Goal: Task Accomplishment & Management: Manage account settings

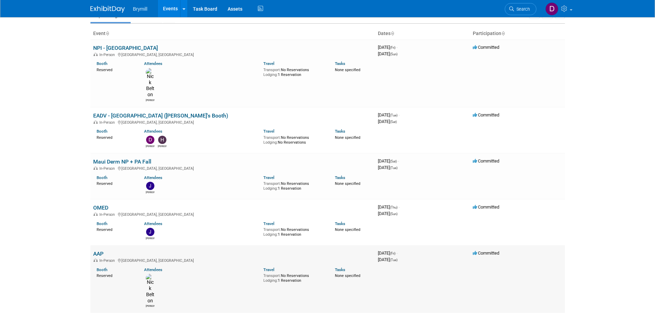
scroll to position [69, 0]
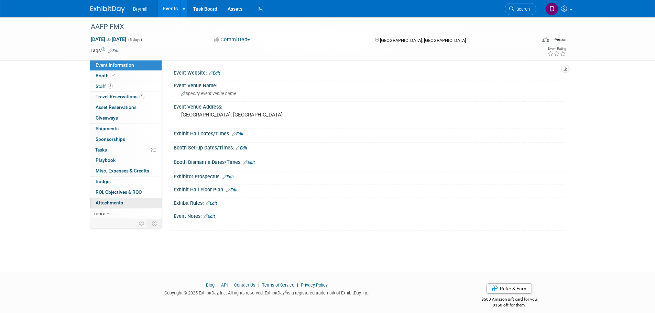
click at [109, 205] on span "Attachments 0" at bounding box center [110, 203] width 28 height 6
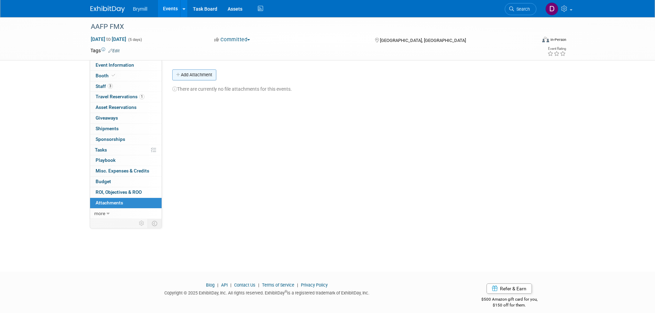
click at [200, 74] on button "Add Attachment" at bounding box center [194, 74] width 44 height 11
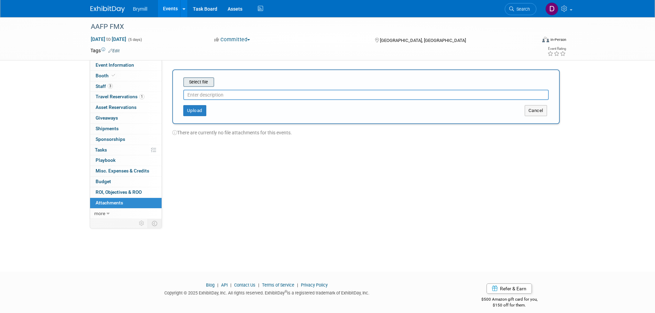
click at [200, 81] on input "file" at bounding box center [173, 82] width 82 height 8
type input "aafp"
click at [202, 106] on button "Upload" at bounding box center [194, 107] width 23 height 11
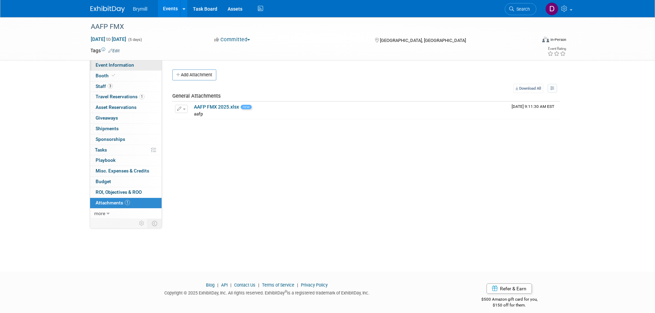
click at [109, 63] on span "Event Information" at bounding box center [115, 65] width 39 height 6
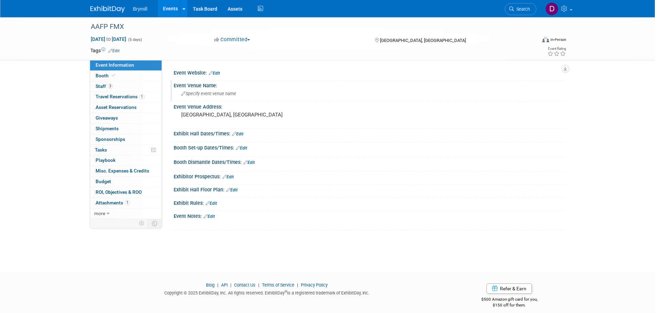
click at [217, 95] on span "Specify event venue name" at bounding box center [208, 93] width 55 height 5
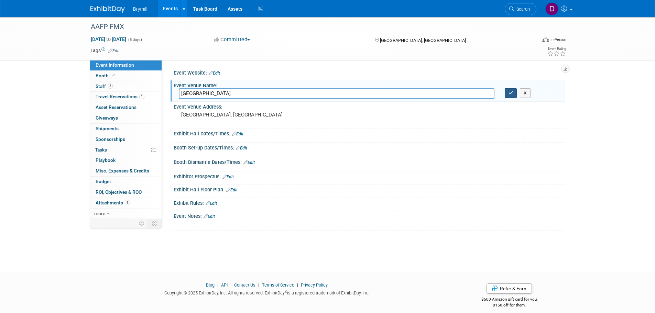
type input "Anaheim Convention Center"
click at [515, 96] on button "button" at bounding box center [511, 93] width 12 height 10
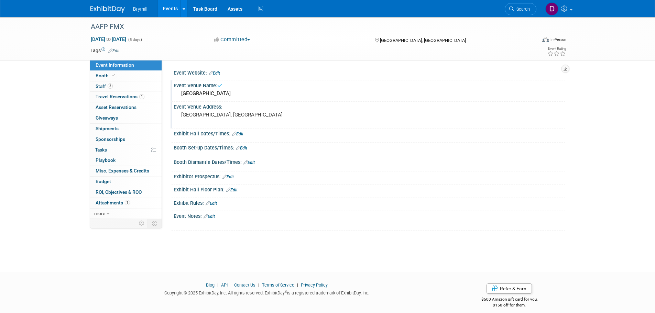
click at [264, 112] on pre "[GEOGRAPHIC_DATA], [GEOGRAPHIC_DATA]" at bounding box center [255, 115] width 148 height 6
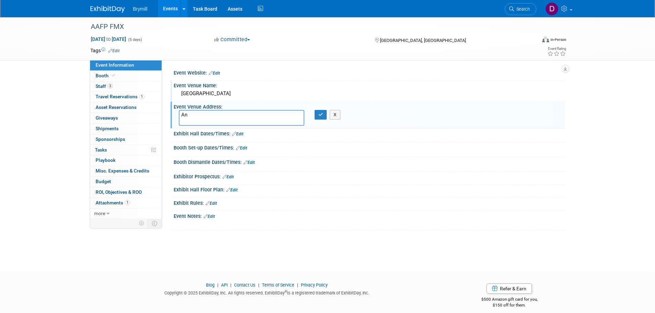
type textarea "A"
paste textarea "800 W. Katella Ave. Anaheim, CA 92802"
type textarea "800 W. Katella Ave. Anaheim, CA 92802"
click at [318, 114] on button "button" at bounding box center [321, 115] width 12 height 10
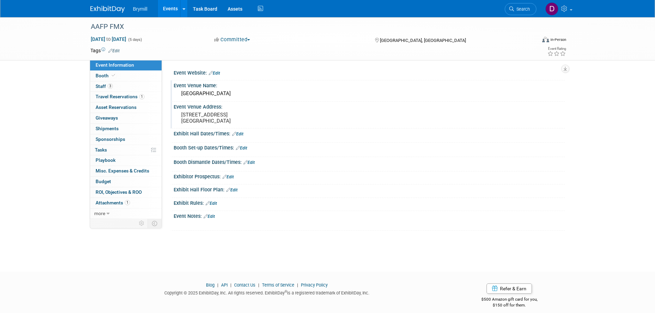
click at [239, 133] on link "Edit" at bounding box center [237, 134] width 11 height 5
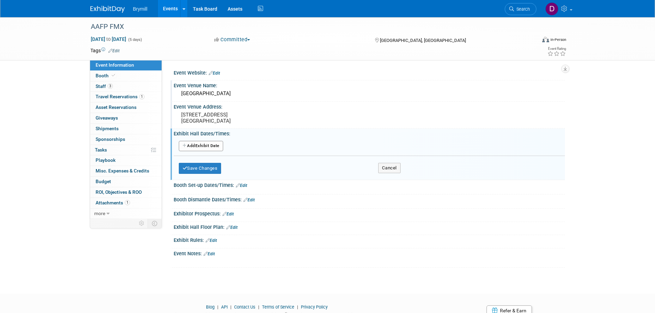
click at [214, 148] on button "Add Another Exhibit Date" at bounding box center [201, 146] width 44 height 10
select select "9"
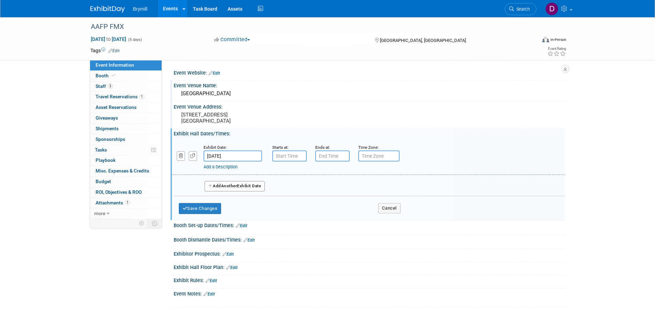
click at [232, 157] on input "Oct 5, 2025" at bounding box center [233, 156] width 58 height 11
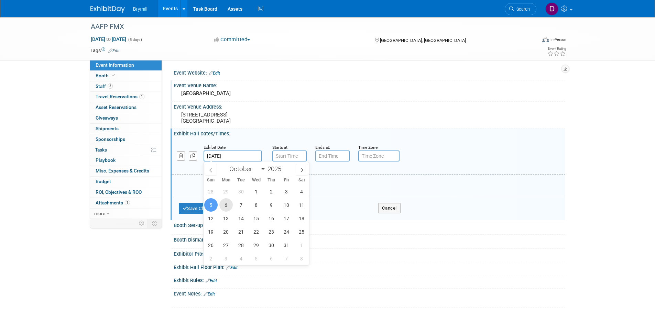
click at [228, 205] on span "6" at bounding box center [225, 204] width 13 height 13
type input "Oct 6, 2025"
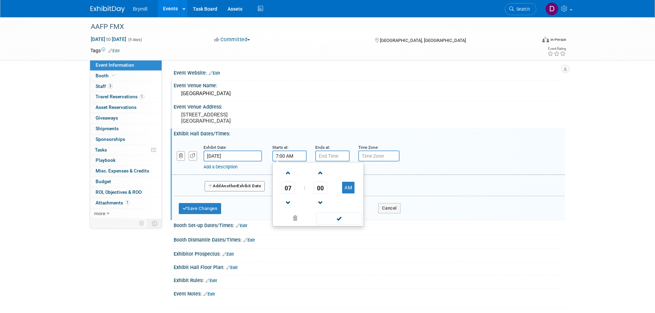
click at [288, 156] on input "7:00 AM" at bounding box center [289, 156] width 34 height 11
click at [288, 186] on span "07" at bounding box center [288, 188] width 13 height 12
click at [313, 196] on td "05" at bounding box center [307, 192] width 22 height 19
click at [321, 191] on span "00" at bounding box center [320, 188] width 13 height 12
click at [301, 160] on input "5:00 AM" at bounding box center [289, 156] width 34 height 11
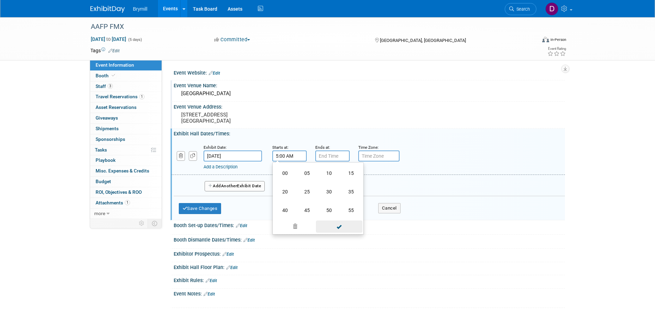
click at [353, 230] on span at bounding box center [339, 227] width 46 height 12
click at [295, 162] on input "5:00 AM" at bounding box center [289, 156] width 34 height 11
click at [347, 187] on button "AM" at bounding box center [348, 188] width 12 height 12
type input "5:00 PM"
click at [333, 162] on div "Add a Description Description:" at bounding box center [351, 166] width 294 height 9
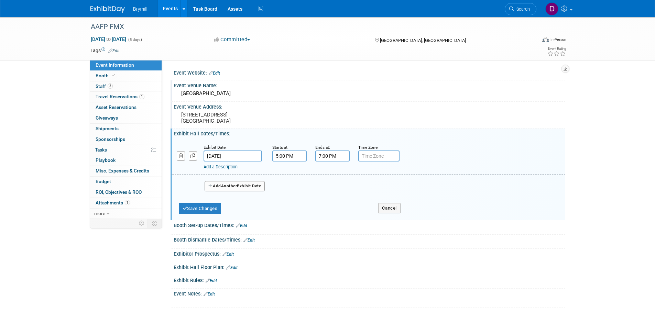
click at [335, 156] on input "7:00 PM" at bounding box center [332, 156] width 34 height 11
click at [366, 189] on span "00" at bounding box center [363, 188] width 13 height 12
click at [366, 189] on td "30" at bounding box center [372, 192] width 22 height 19
type input "7:30 PM"
click at [259, 188] on button "Add Another Exhibit Date" at bounding box center [235, 186] width 61 height 10
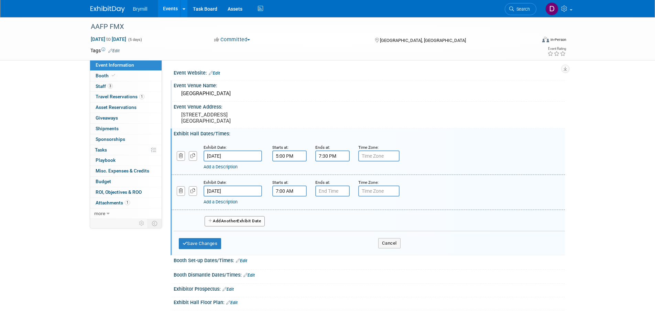
drag, startPoint x: 281, startPoint y: 191, endPoint x: 282, endPoint y: 194, distance: 3.6
click at [281, 191] on input "7:00 AM" at bounding box center [289, 191] width 34 height 11
click at [289, 207] on span at bounding box center [288, 208] width 12 height 12
type input "9:00 AM"
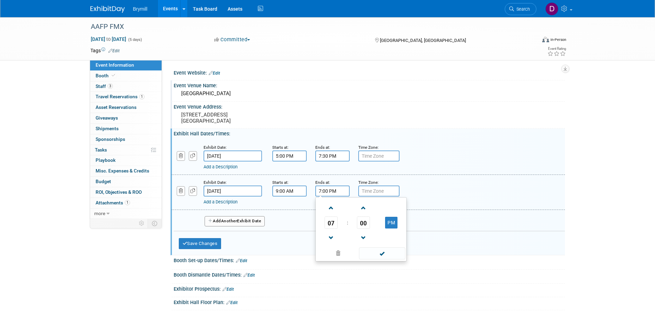
click at [334, 194] on input "7:00 PM" at bounding box center [332, 191] width 34 height 11
click at [332, 219] on span "07" at bounding box center [331, 223] width 13 height 12
click at [400, 213] on td "03" at bounding box center [394, 208] width 22 height 19
click at [367, 225] on span "00" at bounding box center [363, 223] width 13 height 12
click at [395, 213] on td "15" at bounding box center [394, 208] width 22 height 19
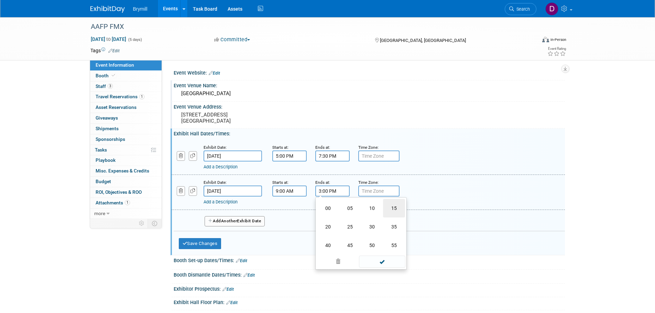
type input "3:15 PM"
click at [238, 225] on button "Add Another Exhibit Date" at bounding box center [235, 221] width 61 height 10
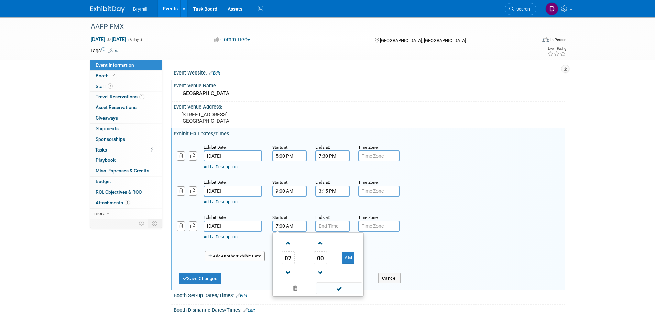
click at [286, 228] on input "7:00 AM" at bounding box center [289, 226] width 34 height 11
click at [289, 242] on span at bounding box center [288, 243] width 12 height 12
type input "9:00 AM"
click at [329, 229] on input "7:00 PM" at bounding box center [332, 226] width 34 height 11
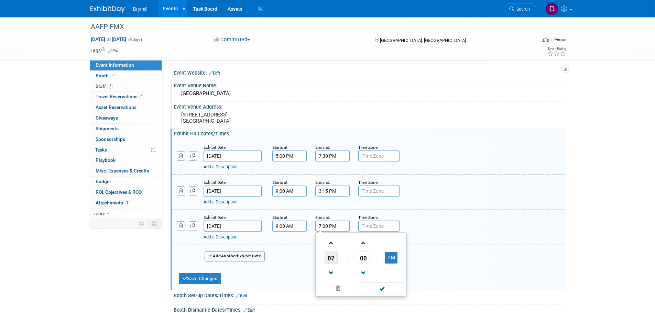
click at [334, 259] on span "07" at bounding box center [331, 258] width 13 height 12
click at [385, 247] on td "03" at bounding box center [394, 243] width 22 height 19
click at [366, 260] on span "00" at bounding box center [363, 258] width 13 height 12
click at [388, 245] on td "15" at bounding box center [394, 243] width 22 height 19
type input "3:15 PM"
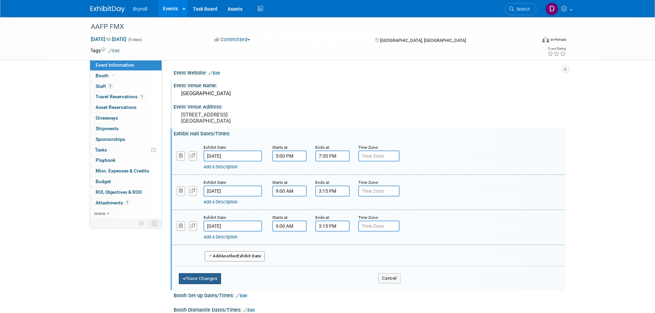
click at [198, 284] on button "Save Changes" at bounding box center [200, 278] width 43 height 11
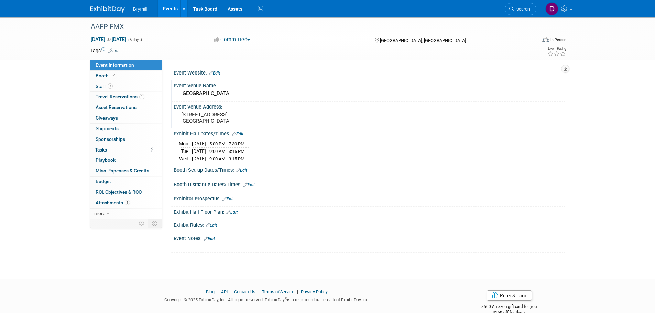
click at [246, 173] on div "Save Changes Cancel" at bounding box center [369, 175] width 391 height 4
click at [246, 169] on link "Edit" at bounding box center [241, 170] width 11 height 5
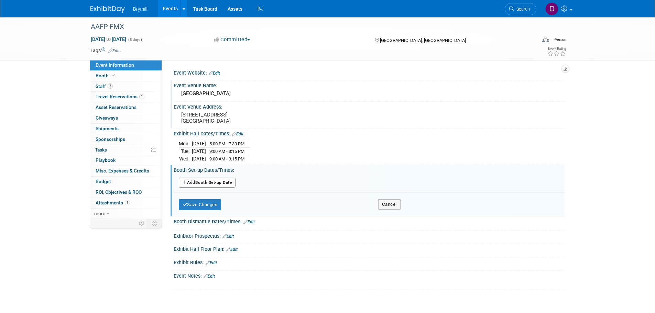
click at [225, 184] on button "Add Another Booth Set-up Date" at bounding box center [207, 183] width 57 height 10
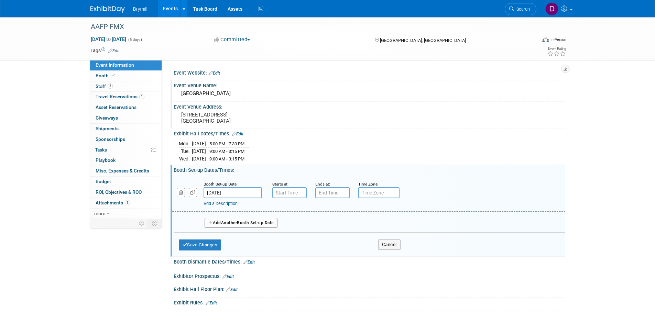
click at [239, 194] on input "Oct 5, 2025" at bounding box center [233, 192] width 58 height 11
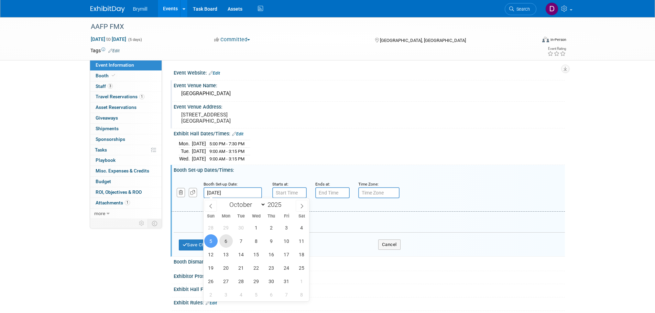
drag, startPoint x: 228, startPoint y: 239, endPoint x: 290, endPoint y: 197, distance: 75.0
click at [228, 239] on span "6" at bounding box center [225, 241] width 13 height 13
type input "Oct 6, 2025"
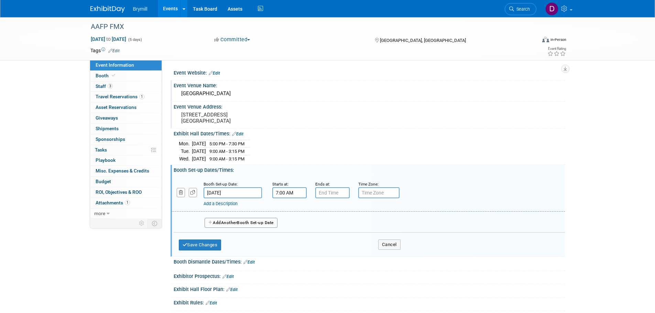
click at [294, 195] on input "7:00 AM" at bounding box center [289, 192] width 34 height 11
click at [292, 207] on span at bounding box center [288, 210] width 12 height 12
type input "8:00 AM"
click at [320, 188] on input "7:00 PM" at bounding box center [332, 192] width 34 height 11
click at [336, 226] on span "07" at bounding box center [331, 224] width 13 height 12
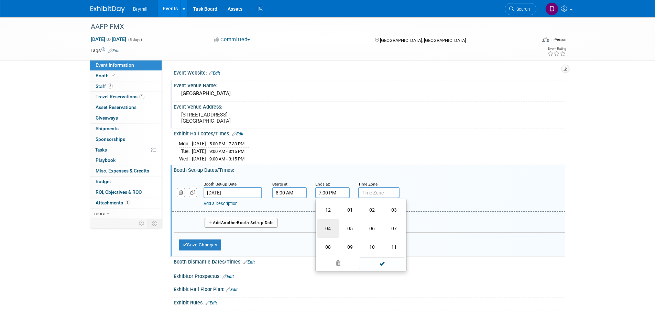
click at [328, 228] on td "04" at bounding box center [328, 228] width 22 height 19
type input "4:00 PM"
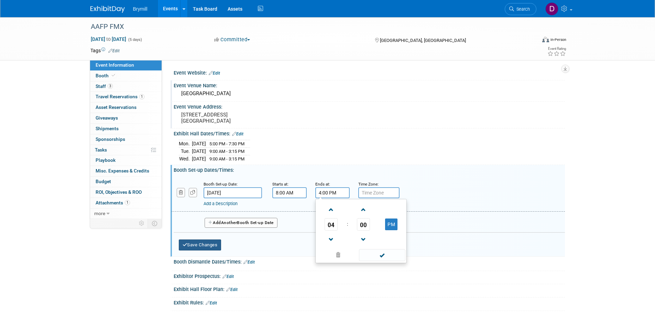
click at [192, 242] on button "Save Changes" at bounding box center [200, 245] width 43 height 11
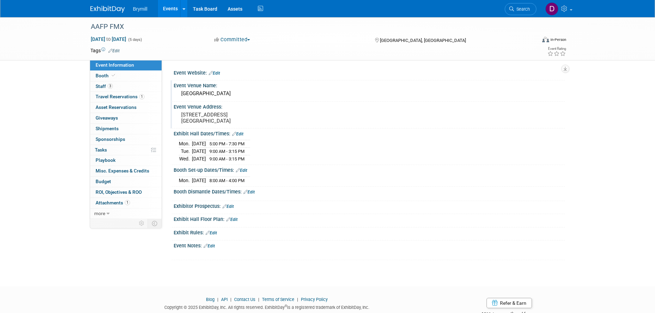
click at [104, 11] on img at bounding box center [107, 9] width 34 height 7
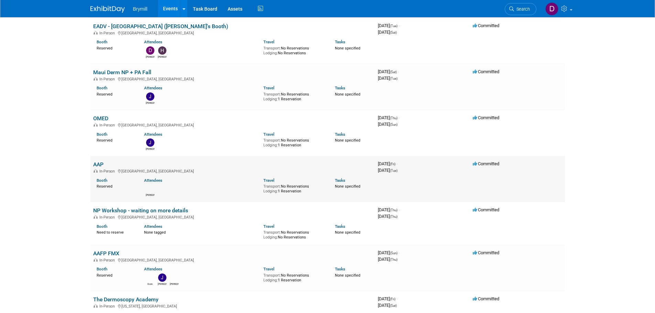
scroll to position [103, 0]
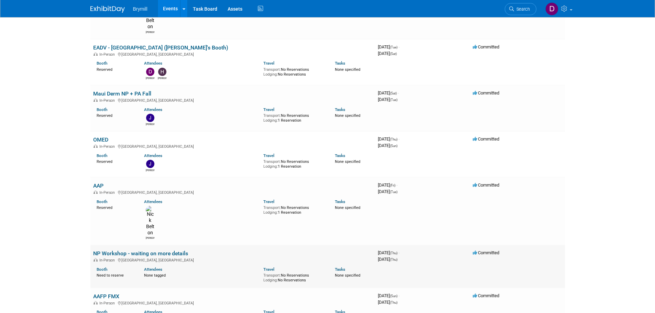
click at [150, 250] on link "NP Workshop - waiting on more details" at bounding box center [140, 253] width 95 height 7
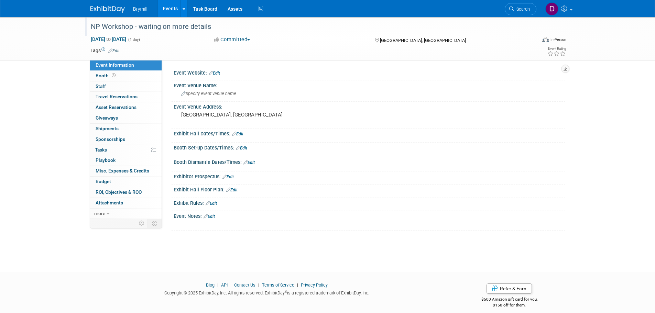
click at [217, 26] on div "NP Workshop - waiting on more details" at bounding box center [307, 27] width 438 height 12
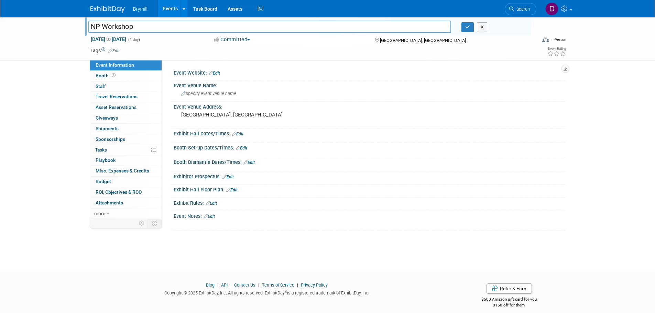
click at [89, 28] on input "NP Workshop" at bounding box center [269, 27] width 363 height 12
type input "Elite NP Workshop"
click at [469, 26] on icon "button" at bounding box center [467, 27] width 5 height 4
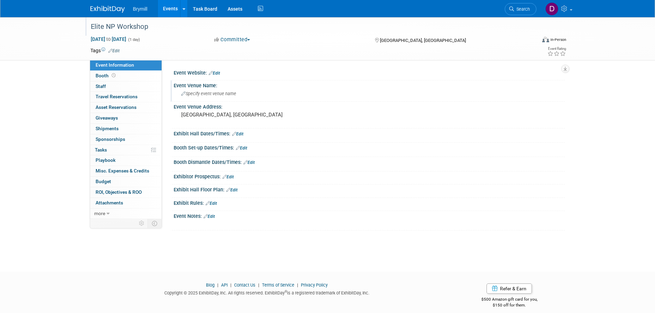
click at [225, 95] on span "Specify event venue name" at bounding box center [208, 93] width 55 height 5
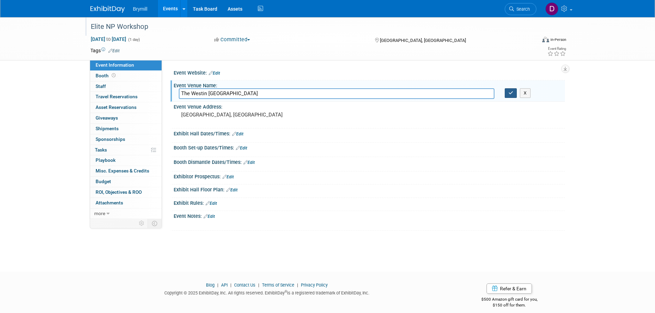
type input "The Westin San Diego Bayview"
click at [511, 95] on button "button" at bounding box center [511, 93] width 12 height 10
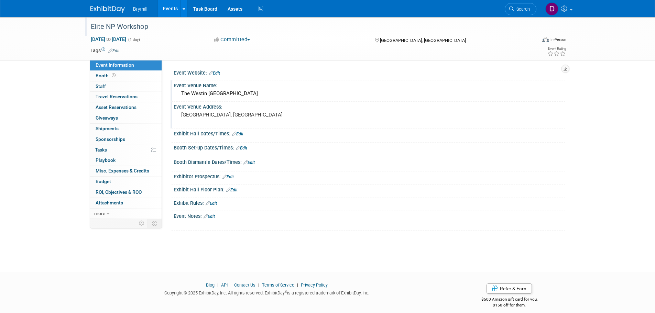
click at [283, 118] on div "[GEOGRAPHIC_DATA], [GEOGRAPHIC_DATA]" at bounding box center [255, 118] width 153 height 16
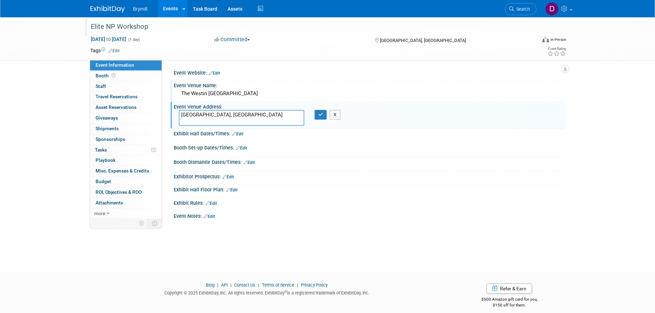
click at [283, 118] on textarea "[GEOGRAPHIC_DATA], [GEOGRAPHIC_DATA]" at bounding box center [242, 118] width 126 height 16
type textarea "1051 Columbia St, San Diego, CA 92101"
click at [320, 115] on icon "button" at bounding box center [320, 114] width 5 height 4
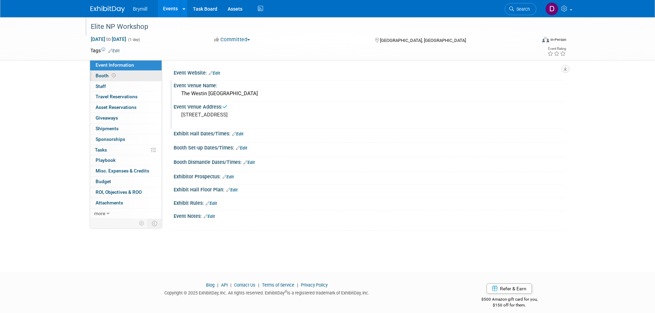
click at [155, 76] on link "Booth" at bounding box center [126, 76] width 72 height 10
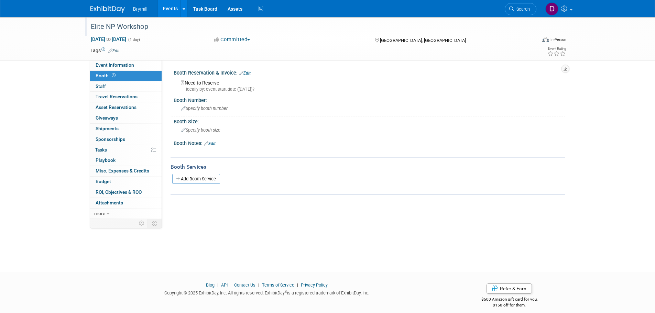
click at [247, 76] on div "Need to Reserve Ideally by: event start date (Thu. Oct 2, 2025)?" at bounding box center [369, 84] width 391 height 17
click at [248, 72] on link "Edit" at bounding box center [244, 73] width 11 height 5
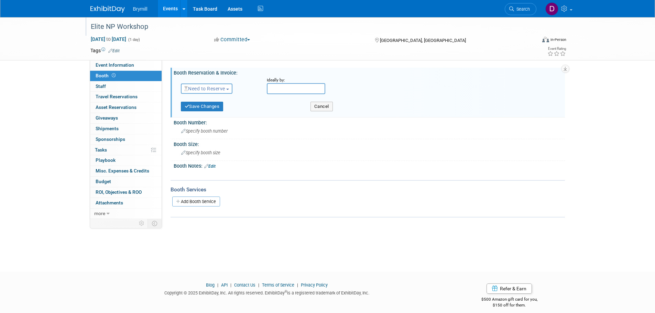
click at [223, 90] on span "Need to Reserve" at bounding box center [204, 89] width 41 height 6
click at [218, 118] on link "No Reservation Required" at bounding box center [218, 120] width 74 height 10
click at [209, 107] on button "Save Changes" at bounding box center [202, 107] width 43 height 10
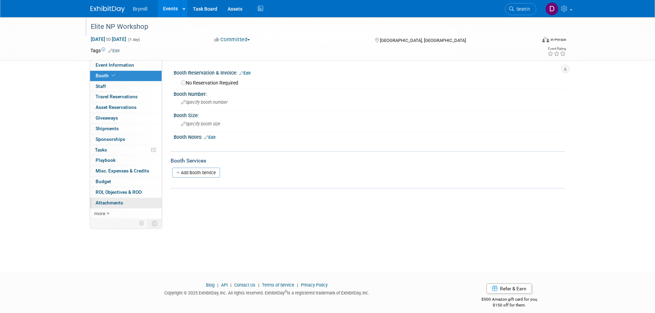
click at [113, 207] on link "0 Attachments 0" at bounding box center [126, 203] width 72 height 10
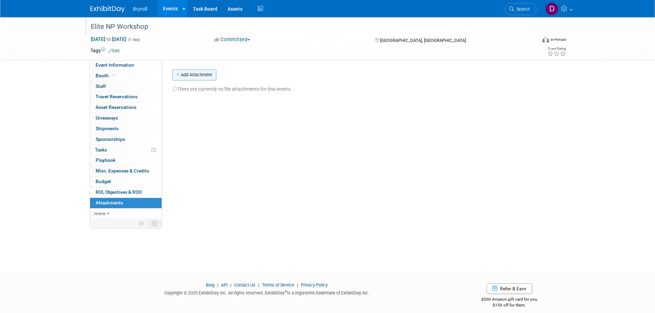
click at [190, 76] on button "Add Attachment" at bounding box center [194, 74] width 44 height 11
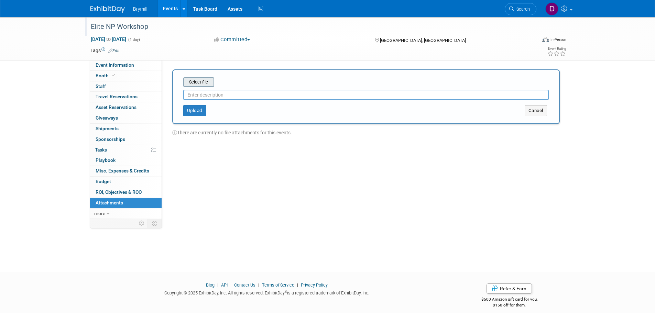
click at [204, 85] on input "file" at bounding box center [173, 82] width 82 height 8
type input "NP workshop"
click at [200, 106] on button "Upload" at bounding box center [194, 107] width 23 height 11
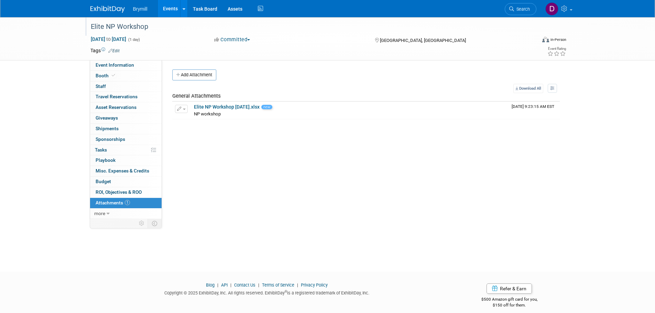
click at [98, 3] on link at bounding box center [111, 6] width 43 height 6
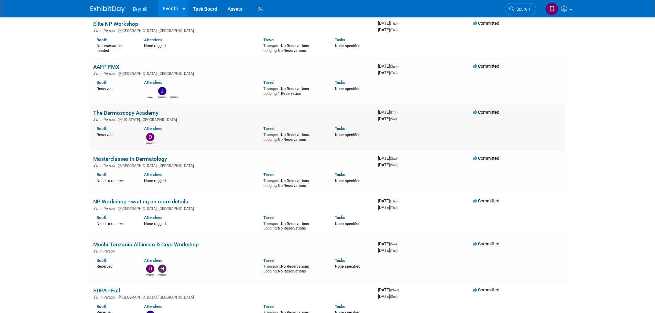
scroll to position [310, 0]
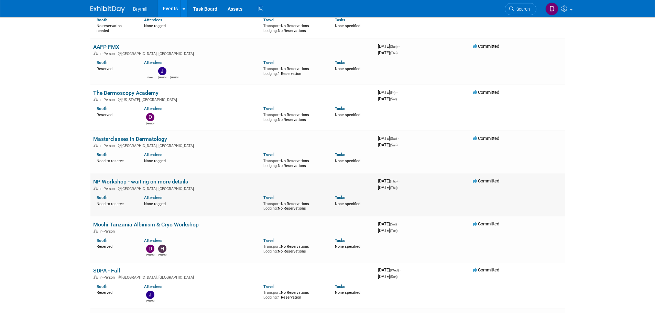
click at [174, 180] on link "NP Workshop - waiting on more details" at bounding box center [140, 181] width 95 height 7
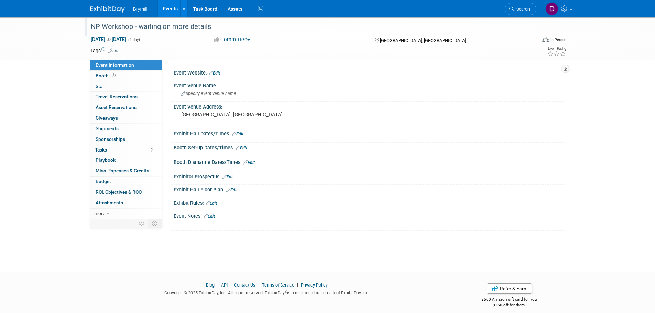
click at [214, 28] on div "NP Workshop - waiting on more details" at bounding box center [307, 27] width 438 height 12
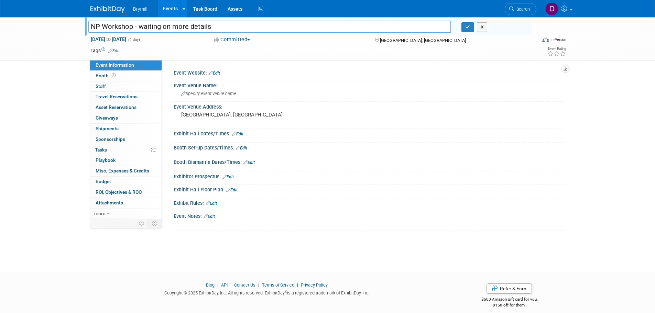
drag, startPoint x: 214, startPoint y: 28, endPoint x: 192, endPoint y: 28, distance: 21.3
click at [207, 28] on input "NP Workshop - waiting on more details" at bounding box center [269, 27] width 363 height 12
click at [191, 28] on input "NP Workshop - waiting on more details" at bounding box center [269, 27] width 363 height 12
click at [221, 25] on input "NP Workshop - waiting on more details" at bounding box center [269, 27] width 363 height 12
drag, startPoint x: 221, startPoint y: 25, endPoint x: 144, endPoint y: 31, distance: 77.2
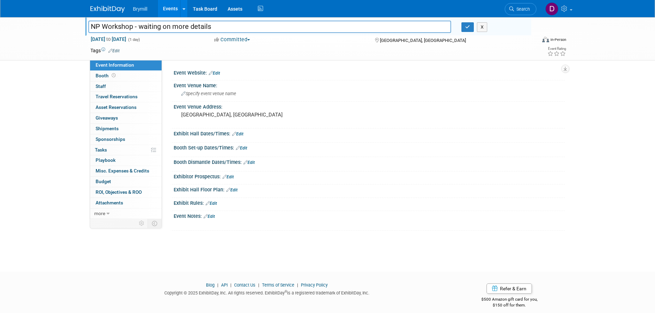
click at [144, 31] on input "NP Workshop - waiting on more details" at bounding box center [269, 27] width 363 height 12
type input "NP Workshop"
click at [468, 25] on icon "button" at bounding box center [467, 27] width 5 height 4
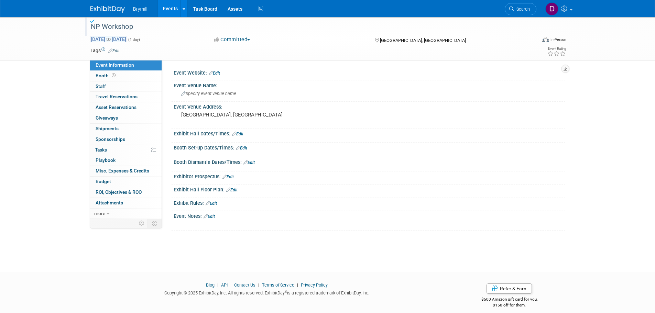
click at [127, 40] on span "[DATE] to [DATE]" at bounding box center [108, 39] width 36 height 6
type input "[DATE]"
select select "9"
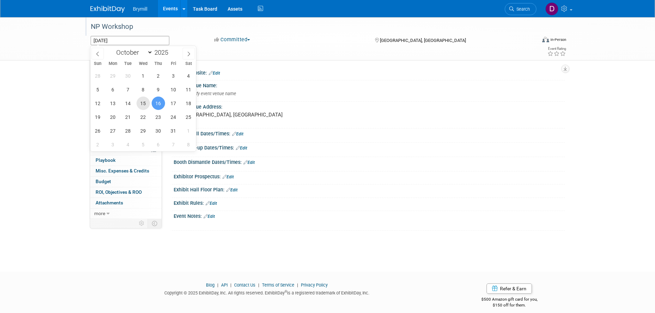
click at [146, 100] on span "15" at bounding box center [143, 103] width 13 height 13
type input "[DATE]"
click at [142, 104] on span "15" at bounding box center [143, 103] width 13 height 13
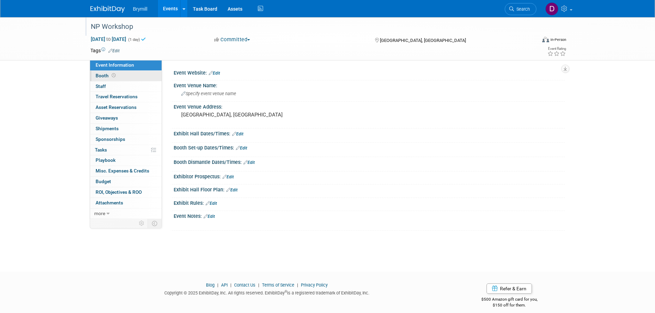
click at [141, 75] on link "Booth" at bounding box center [126, 76] width 72 height 10
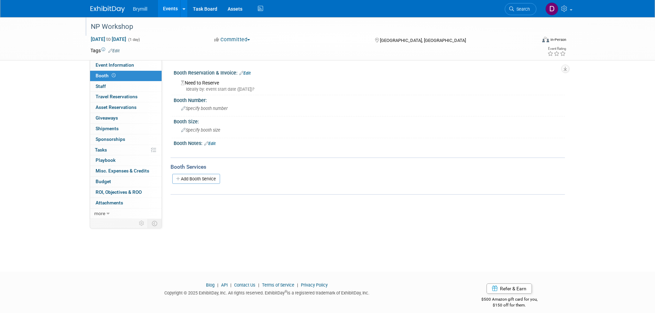
click at [247, 72] on link "Edit" at bounding box center [244, 73] width 11 height 5
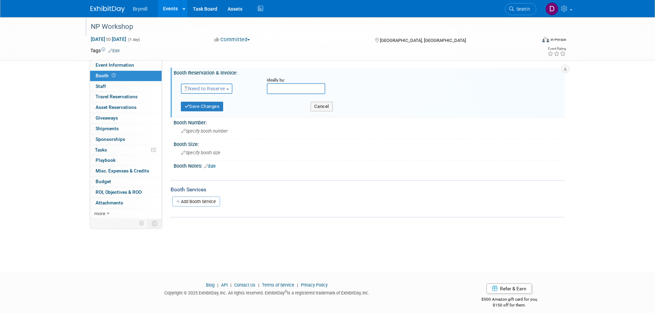
click at [224, 90] on span "Need to Reserve" at bounding box center [204, 89] width 41 height 6
click at [214, 120] on link "No Reservation Required" at bounding box center [218, 120] width 74 height 10
click at [210, 108] on button "Save Changes" at bounding box center [202, 107] width 43 height 10
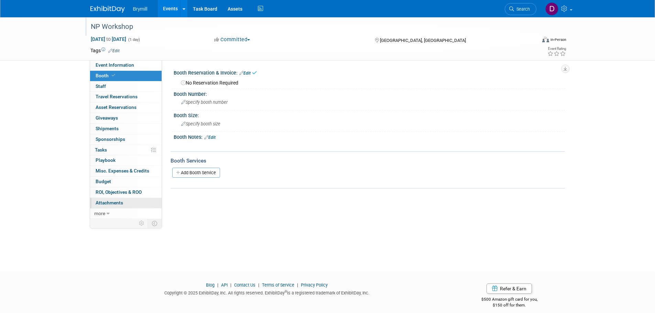
click at [129, 206] on link "0 Attachments 0" at bounding box center [126, 203] width 72 height 10
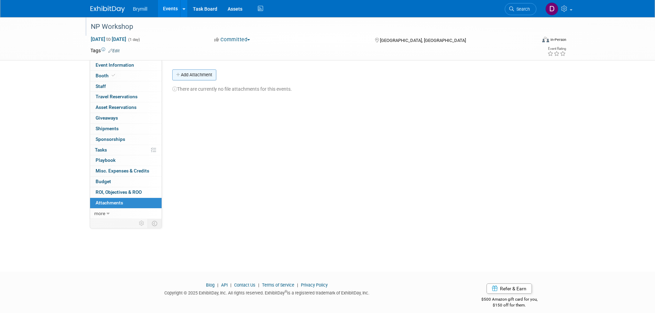
click at [198, 76] on button "Add Attachment" at bounding box center [194, 74] width 44 height 11
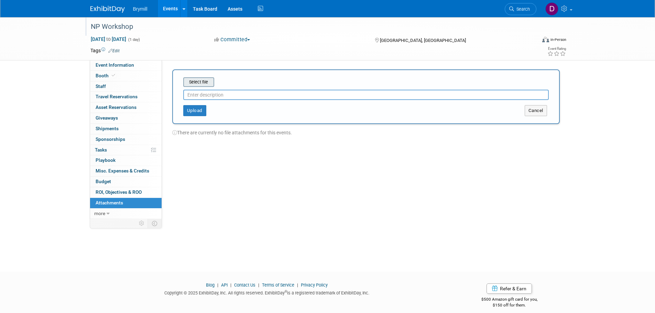
click at [201, 80] on input "file" at bounding box center [173, 82] width 82 height 8
type input "saratoga workshop"
click at [195, 107] on button "Upload" at bounding box center [194, 107] width 23 height 11
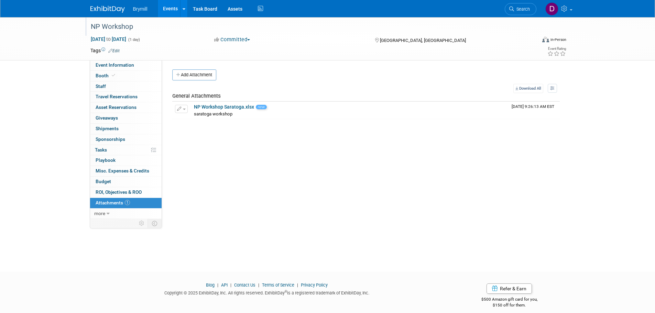
click at [109, 9] on img at bounding box center [107, 9] width 34 height 7
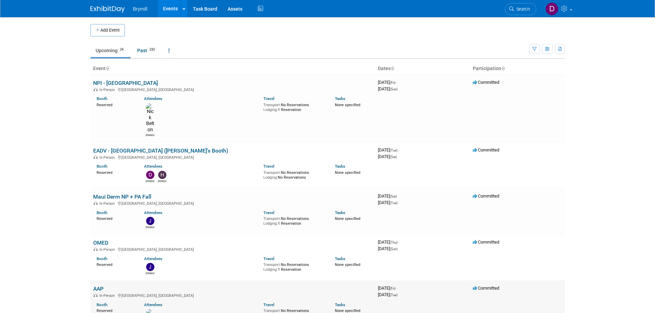
click at [99, 286] on link "AAP" at bounding box center [98, 289] width 10 height 7
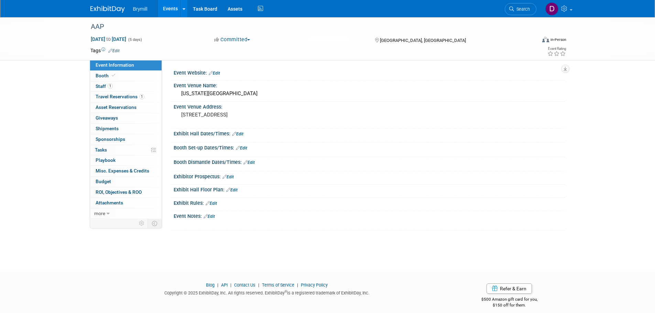
click at [240, 132] on link "Edit" at bounding box center [237, 134] width 11 height 5
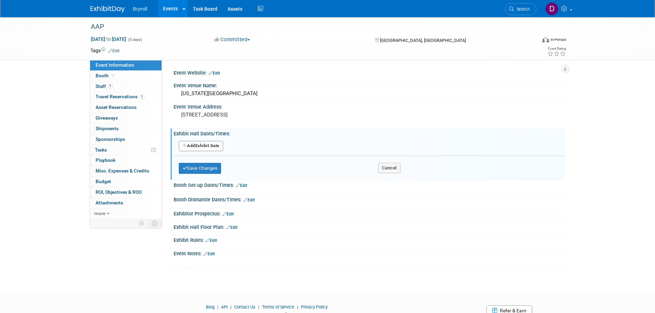
click at [214, 143] on button "Add Another Exhibit Date" at bounding box center [201, 146] width 44 height 10
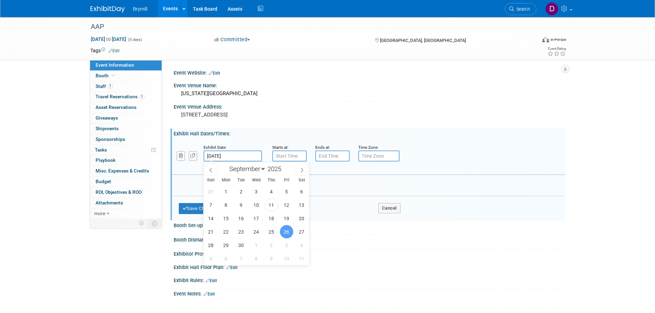
click at [245, 154] on input "Sep 26, 2025" at bounding box center [233, 156] width 58 height 11
click at [304, 233] on span "27" at bounding box center [301, 231] width 13 height 13
type input "Sep 27, 2025"
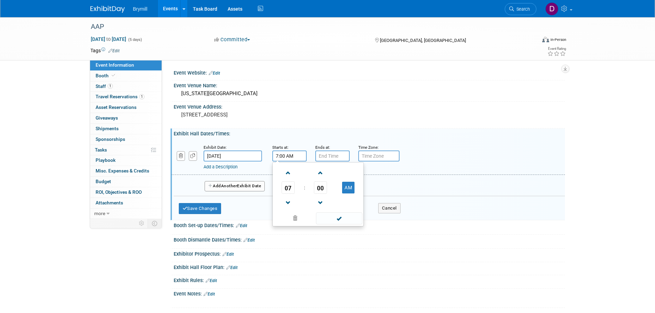
click at [292, 154] on input "7:00 AM" at bounding box center [289, 156] width 34 height 11
click at [286, 187] on span "07" at bounding box center [288, 188] width 13 height 12
click at [287, 173] on td "12" at bounding box center [285, 173] width 22 height 19
click at [352, 187] on button "AM" at bounding box center [348, 188] width 12 height 12
type input "12:00 PM"
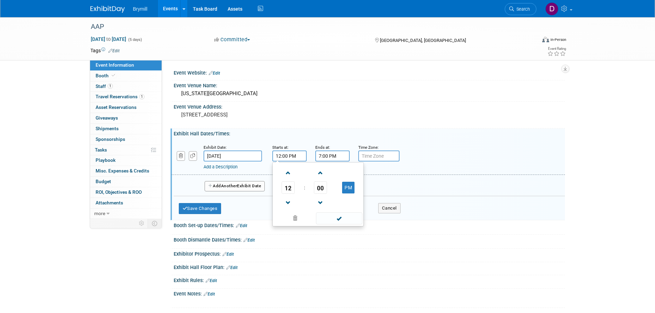
click at [338, 162] on input "7:00 PM" at bounding box center [332, 156] width 34 height 11
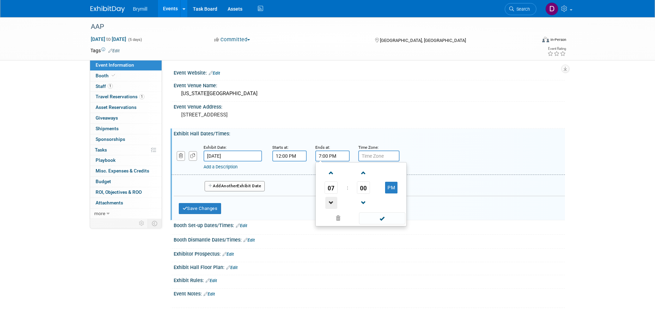
click at [332, 198] on span at bounding box center [331, 203] width 12 height 12
type input "6:00 PM"
click at [245, 184] on button "Add Another Exhibit Date" at bounding box center [235, 186] width 61 height 10
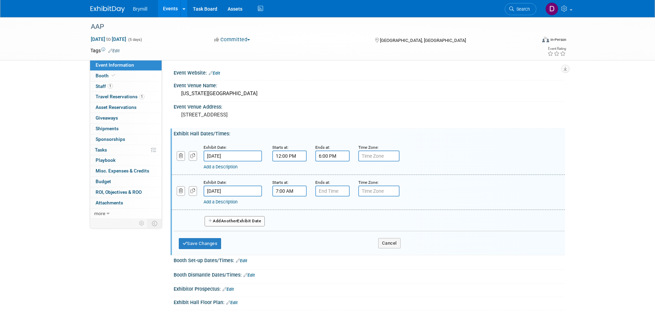
click at [280, 191] on input "7:00 AM" at bounding box center [289, 191] width 34 height 11
click at [288, 220] on span "07" at bounding box center [288, 223] width 13 height 12
click at [327, 239] on td "10" at bounding box center [329, 245] width 22 height 19
type input "10:00 AM"
click at [339, 194] on input "7:00 PM" at bounding box center [332, 191] width 34 height 11
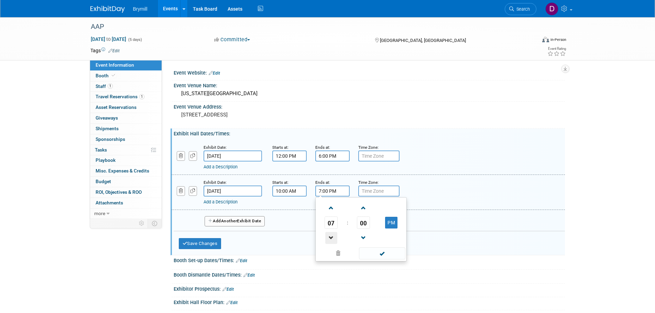
click at [328, 240] on span at bounding box center [331, 238] width 12 height 12
type input "4:00 PM"
click at [259, 223] on button "Add Another Exhibit Date" at bounding box center [235, 221] width 61 height 10
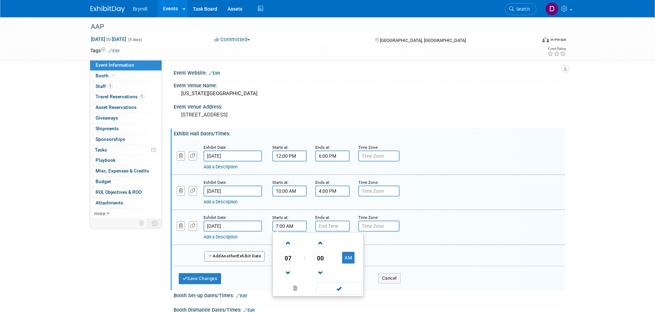
click at [286, 229] on input "7:00 AM" at bounding box center [289, 226] width 34 height 11
click at [285, 245] on span at bounding box center [288, 243] width 12 height 12
type input "10:00 AM"
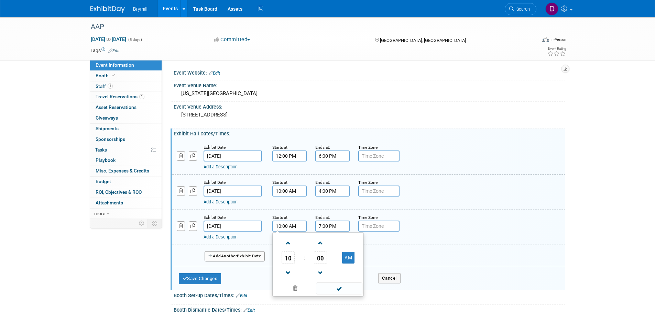
click at [329, 227] on input "7:00 PM" at bounding box center [332, 226] width 34 height 11
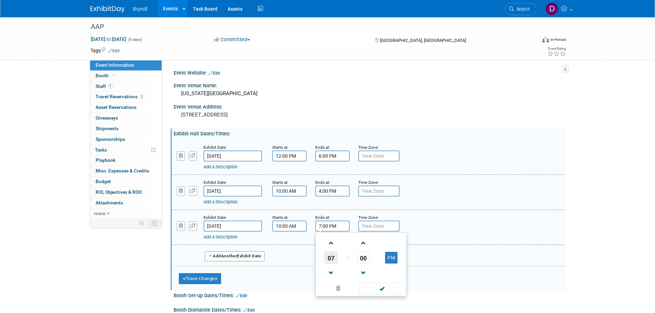
click at [328, 258] on span "07" at bounding box center [331, 258] width 13 height 12
click at [375, 247] on td "02" at bounding box center [372, 243] width 22 height 19
type input "2:00 PM"
click at [206, 275] on button "Save Changes" at bounding box center [200, 278] width 43 height 11
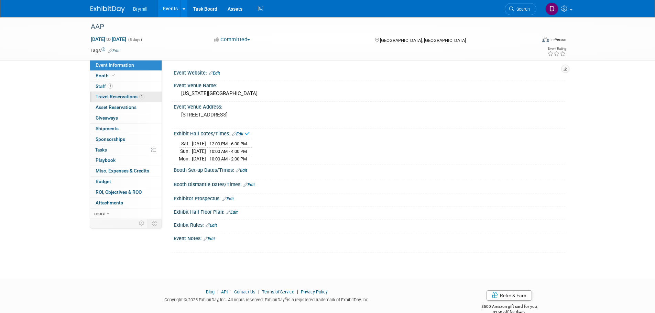
click at [128, 94] on span "Travel Reservations 1" at bounding box center [120, 97] width 49 height 6
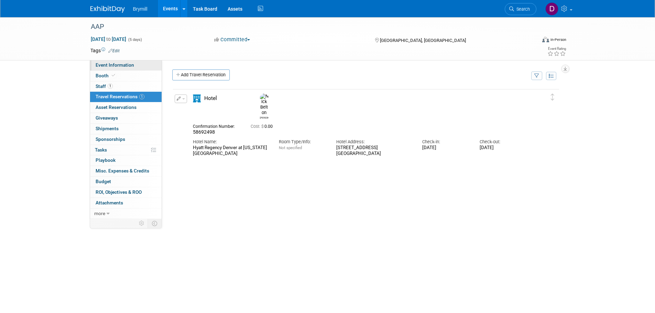
click at [133, 66] on link "Event Information" at bounding box center [126, 65] width 72 height 10
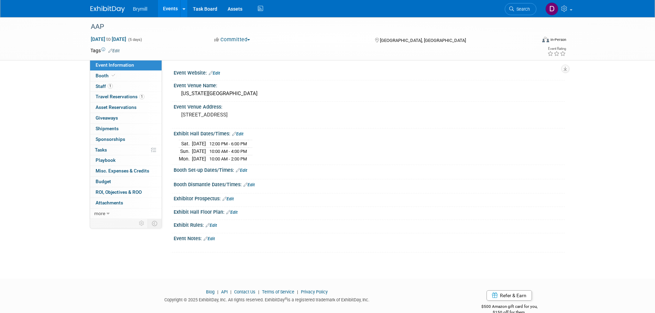
click at [111, 10] on img at bounding box center [107, 9] width 34 height 7
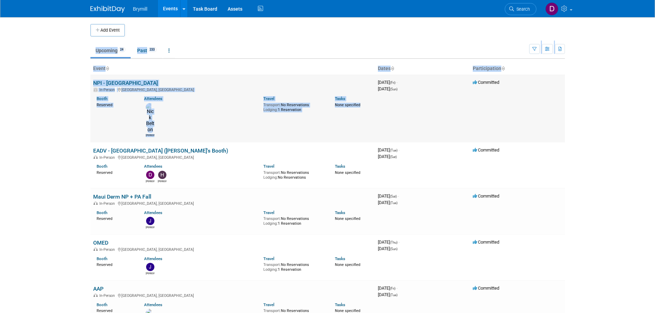
drag, startPoint x: 72, startPoint y: 49, endPoint x: 111, endPoint y: 116, distance: 77.0
click at [96, 120] on body "Brymill Events Add Event Bulk Upload Events Shareable Event Boards Recently Vie…" at bounding box center [327, 156] width 655 height 313
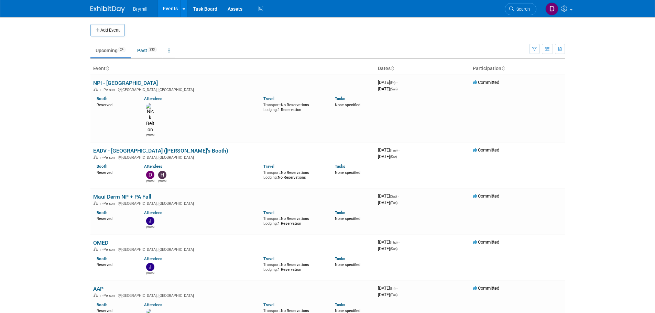
click at [615, 119] on body "Brymill Events Add Event Bulk Upload Events Shareable Event Boards Recently Vie…" at bounding box center [327, 156] width 655 height 313
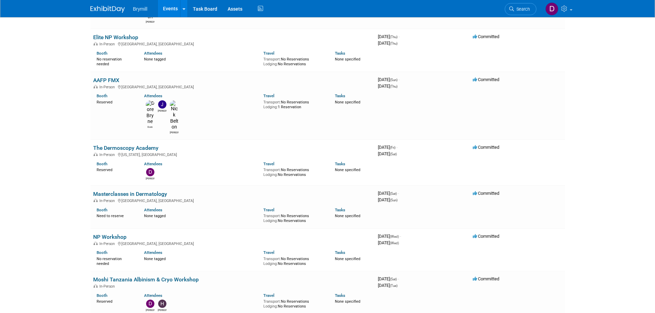
scroll to position [273, 0]
